Goal: Task Accomplishment & Management: Use online tool/utility

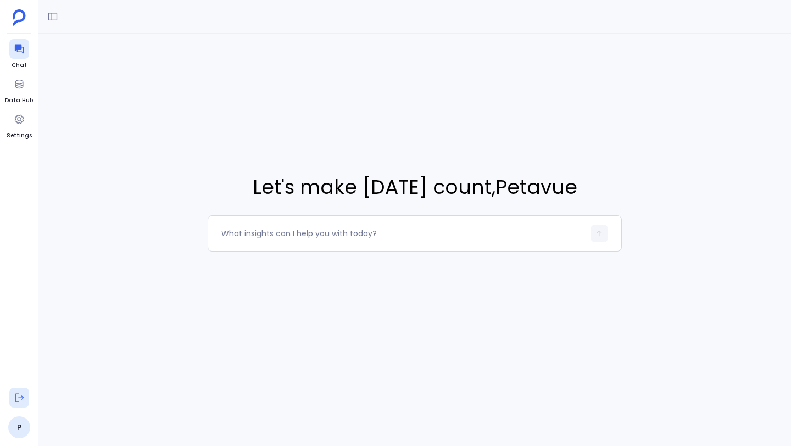
click at [19, 402] on icon at bounding box center [19, 397] width 11 height 11
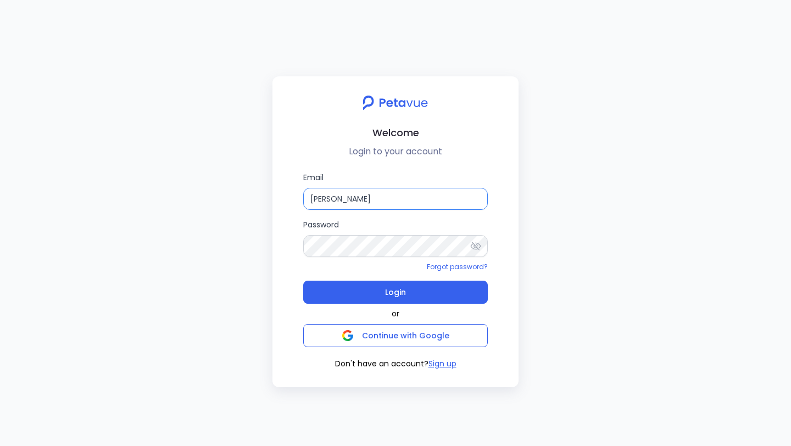
drag, startPoint x: 383, startPoint y: 197, endPoint x: 313, endPoint y: 197, distance: 70.3
click at [313, 197] on input "[PERSON_NAME]" at bounding box center [395, 199] width 185 height 22
type input "S"
paste input "[EMAIL_ADDRESS][DOMAIN_NAME]"
type input "[EMAIL_ADDRESS][DOMAIN_NAME]"
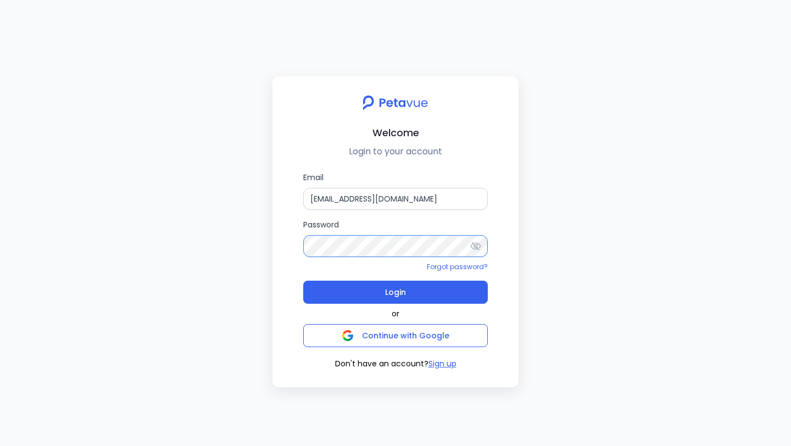
click at [293, 243] on div "Email [EMAIL_ADDRESS][DOMAIN_NAME] Password Forgot password? Login or Continue …" at bounding box center [395, 270] width 228 height 198
click at [289, 164] on div "Welcome Login to your account Email [EMAIL_ADDRESS][DOMAIN_NAME] Password Forgo…" at bounding box center [395, 231] width 246 height 311
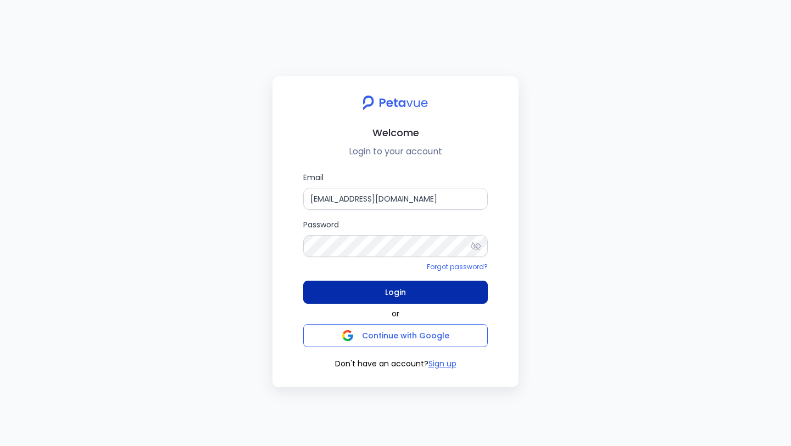
click at [357, 291] on button "Login" at bounding box center [395, 292] width 185 height 23
